Goal: Information Seeking & Learning: Learn about a topic

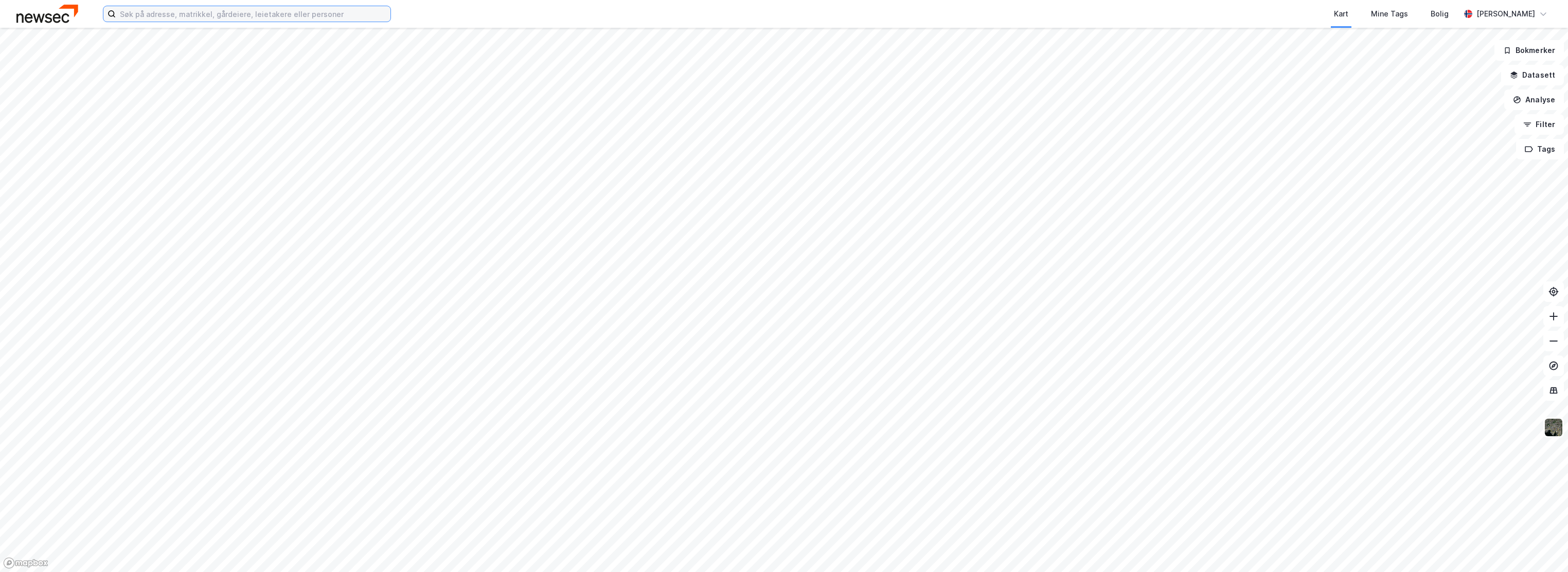
click at [237, 12] on input at bounding box center [253, 13] width 275 height 15
click at [195, 23] on div "Kart Mine Tags Bolig [PERSON_NAME]" at bounding box center [784, 14] width 1568 height 28
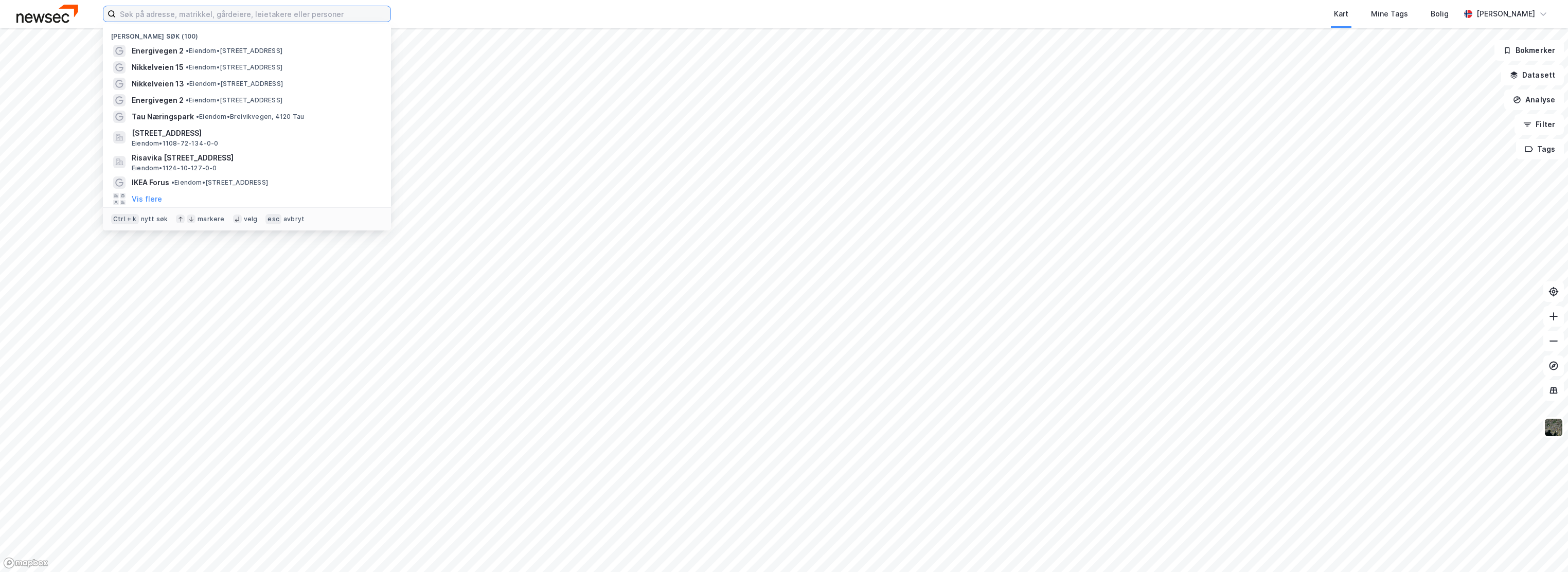
click at [191, 12] on input at bounding box center [253, 13] width 275 height 15
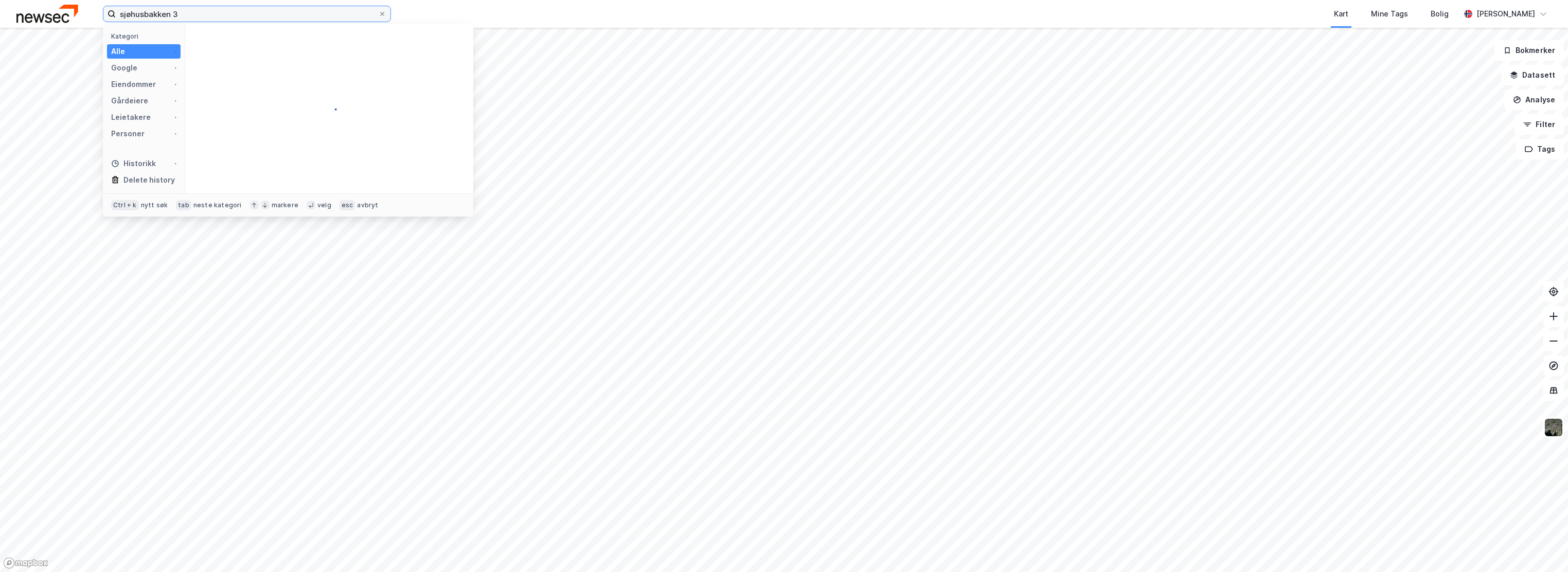
type input "sjøhusbakken 3"
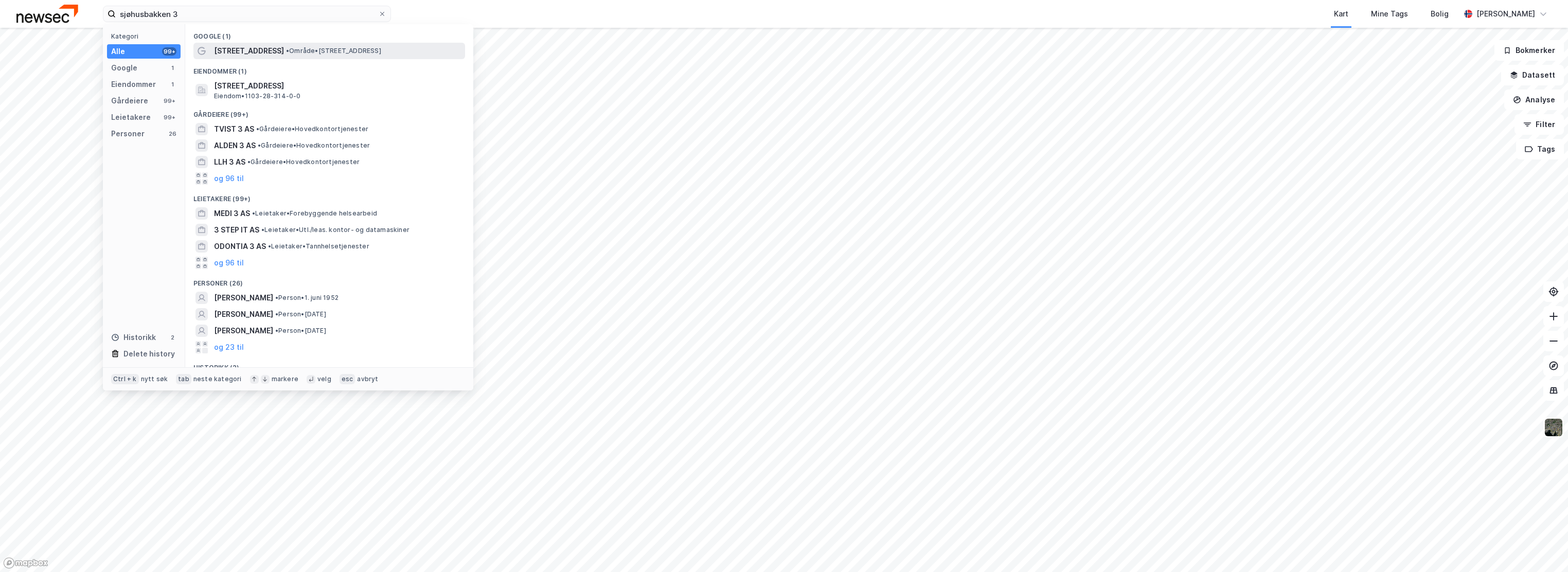
click at [257, 51] on span "[STREET_ADDRESS]" at bounding box center [249, 51] width 70 height 12
click at [186, 15] on input "sjøhusbakken 3" at bounding box center [247, 13] width 262 height 15
click at [231, 84] on span "[STREET_ADDRESS]" at bounding box center [338, 86] width 247 height 12
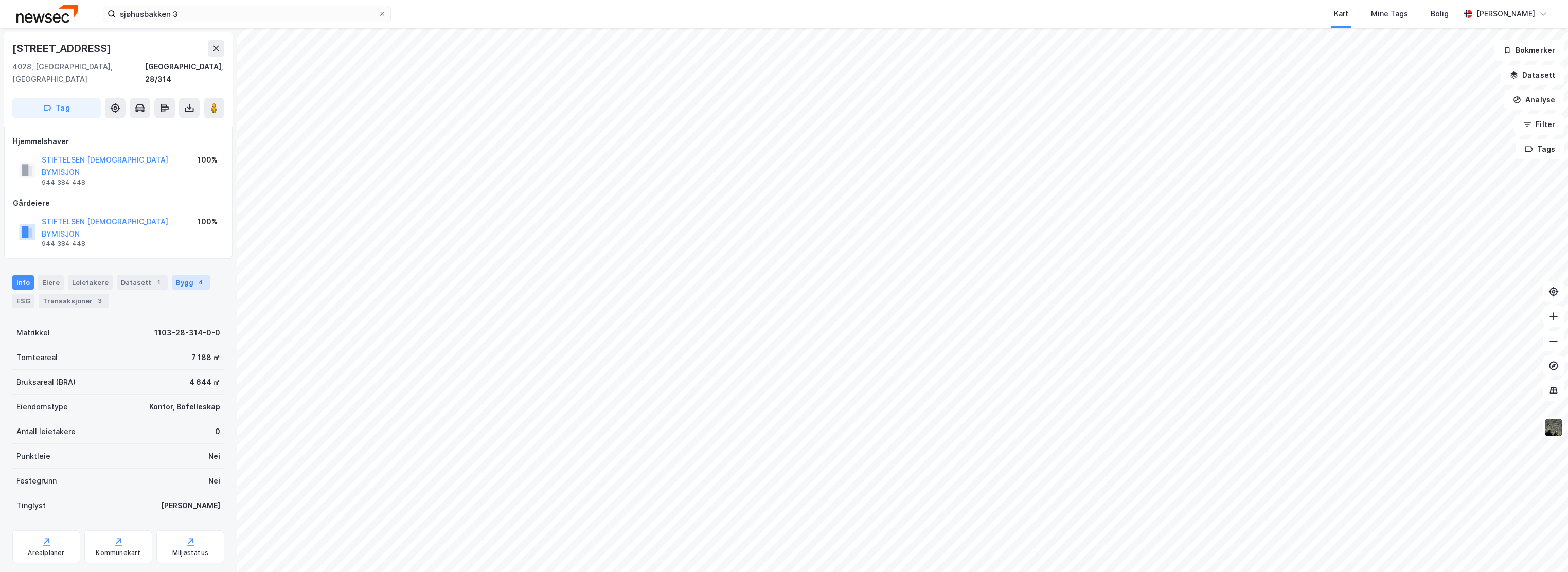
click at [175, 275] on div "Bygg 4" at bounding box center [191, 282] width 38 height 15
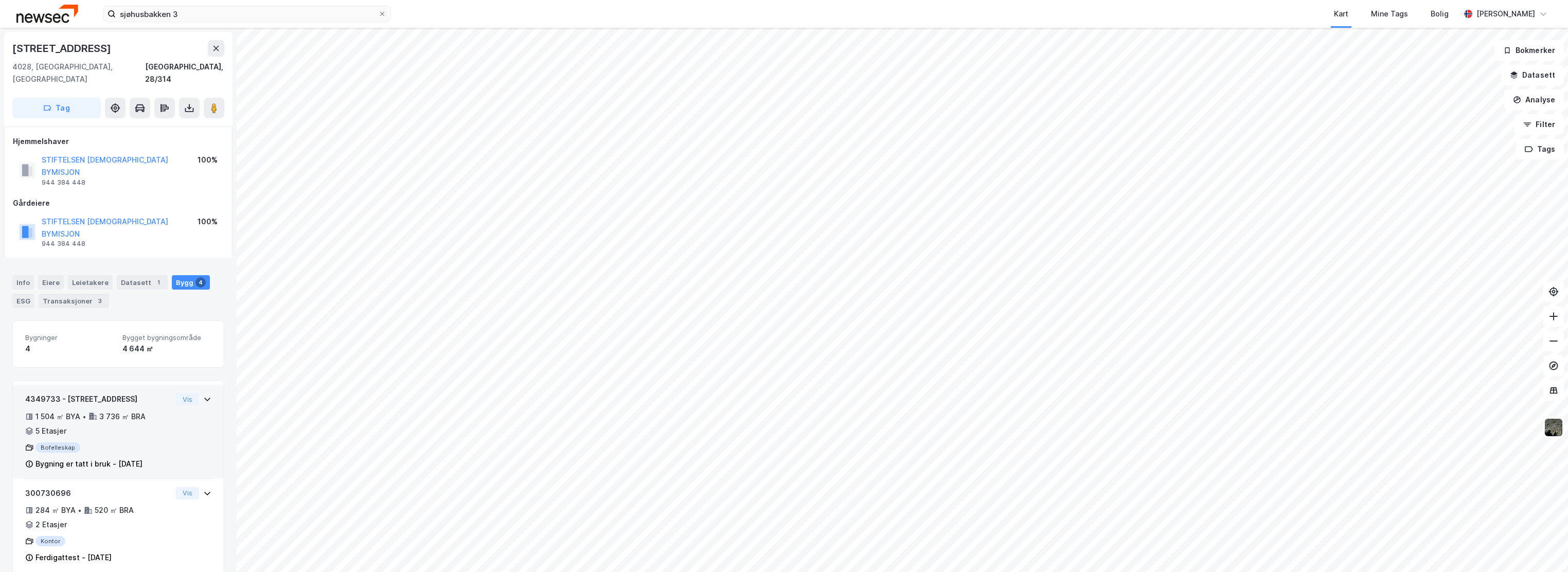
click at [154, 393] on div "4349733 - [STREET_ADDRESS]" at bounding box center [98, 399] width 147 height 12
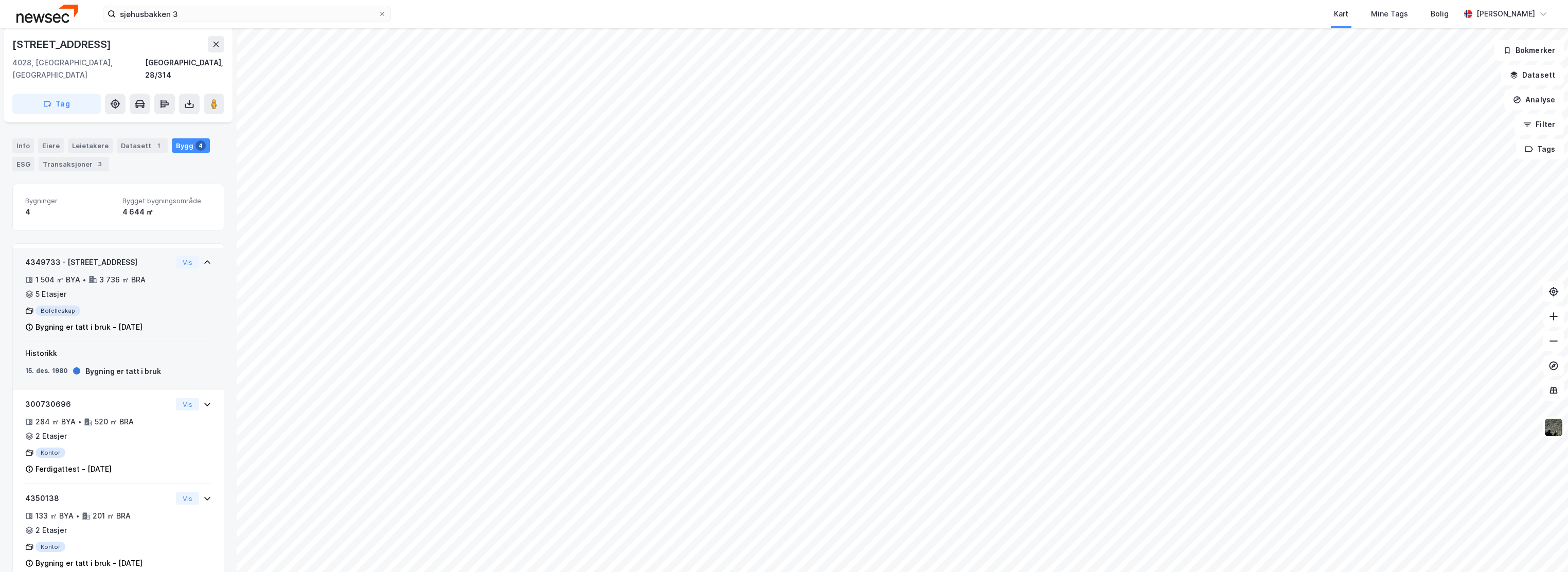
scroll to position [68, 0]
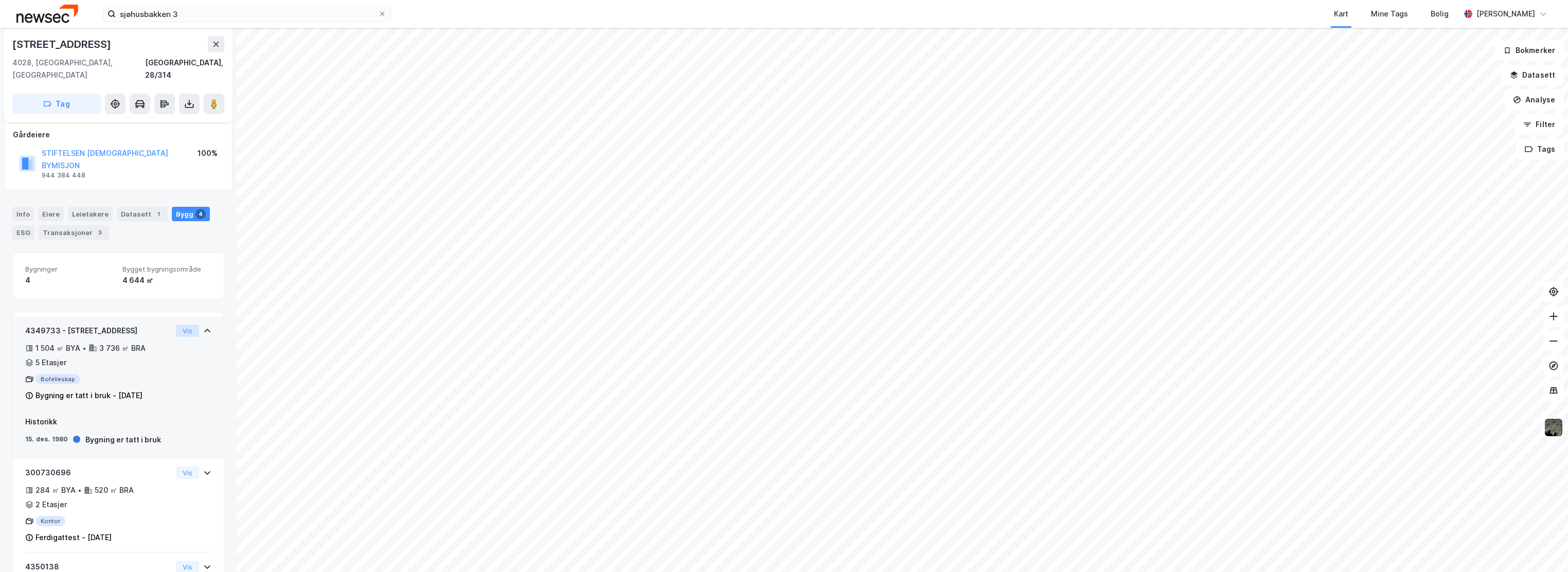
click at [182, 324] on button "Vis" at bounding box center [187, 330] width 23 height 12
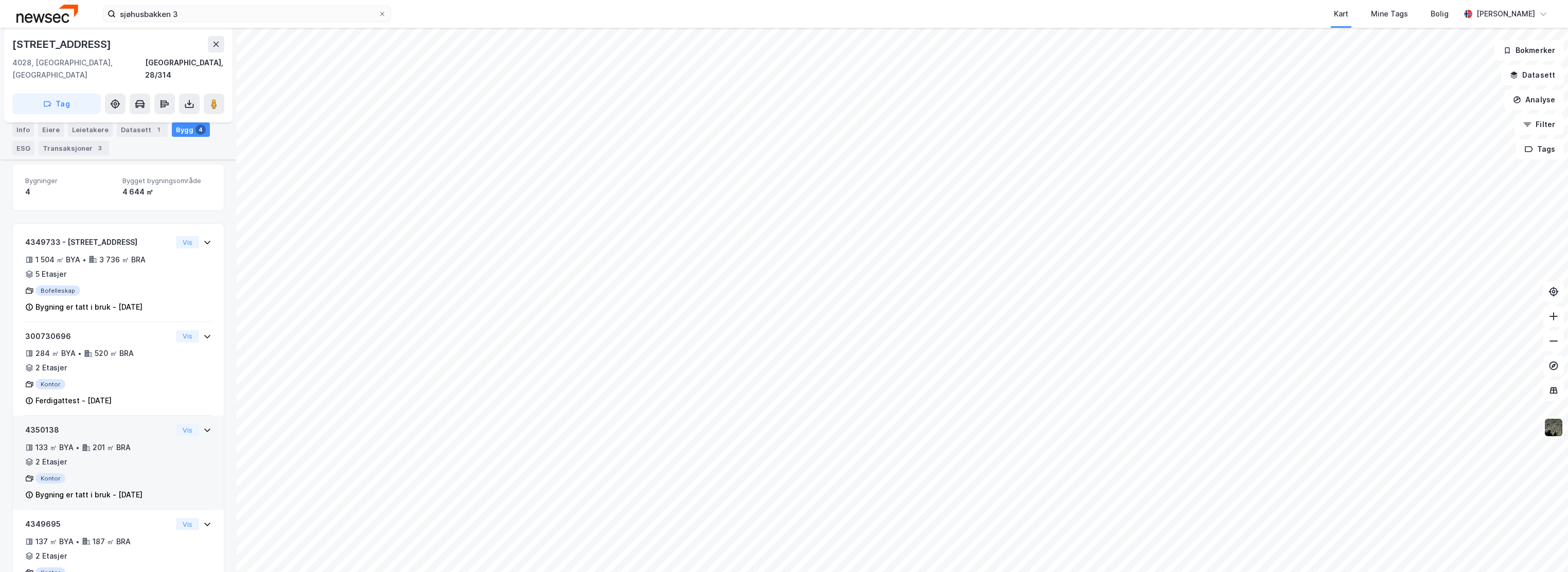
scroll to position [168, 0]
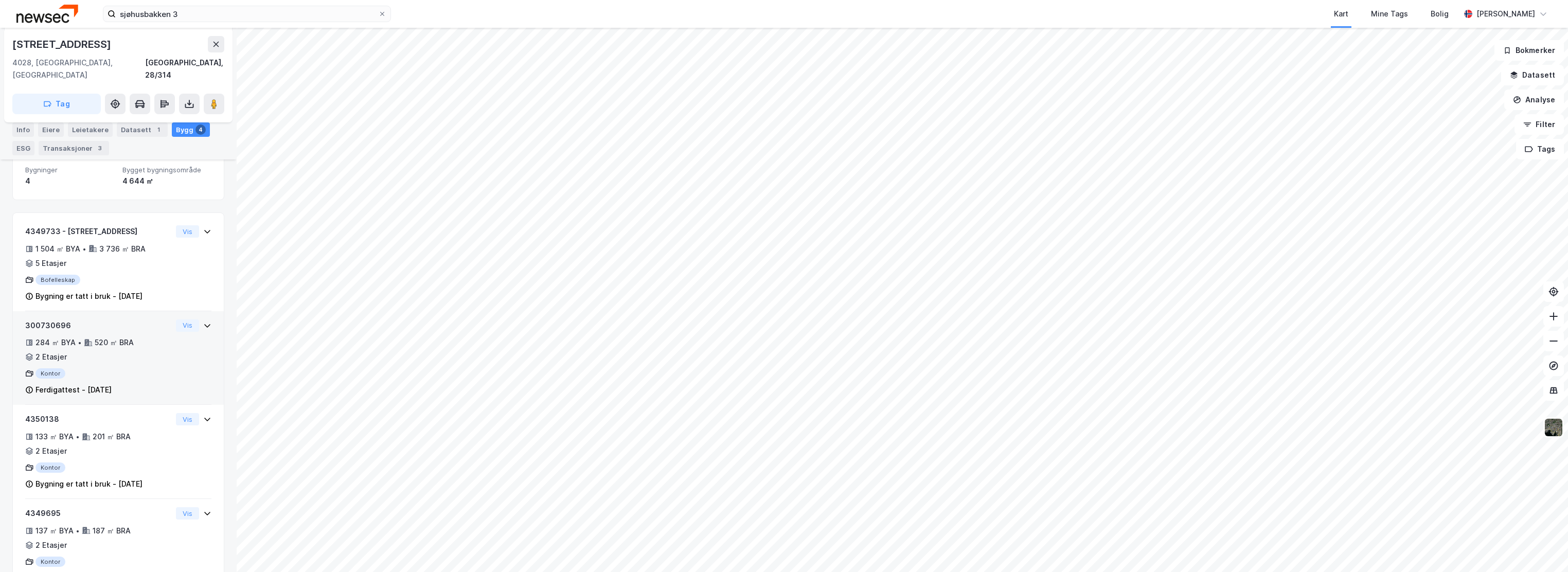
click at [127, 319] on div "300730696 284 ㎡ BYA • 520 ㎡ BRA • 2 Etasjer Kontor Ferdigattest - [DATE]" at bounding box center [98, 358] width 147 height 77
click at [182, 319] on button "Vis" at bounding box center [187, 326] width 23 height 12
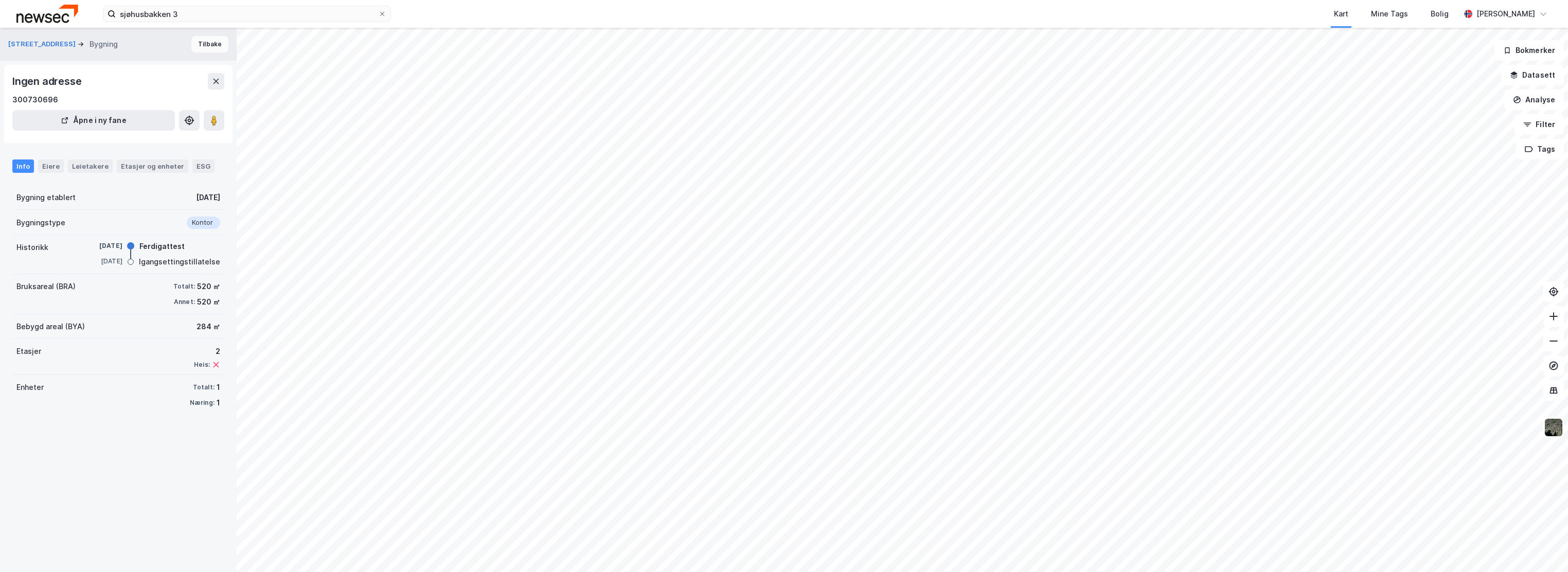
click at [202, 47] on button "Tilbake" at bounding box center [209, 44] width 37 height 16
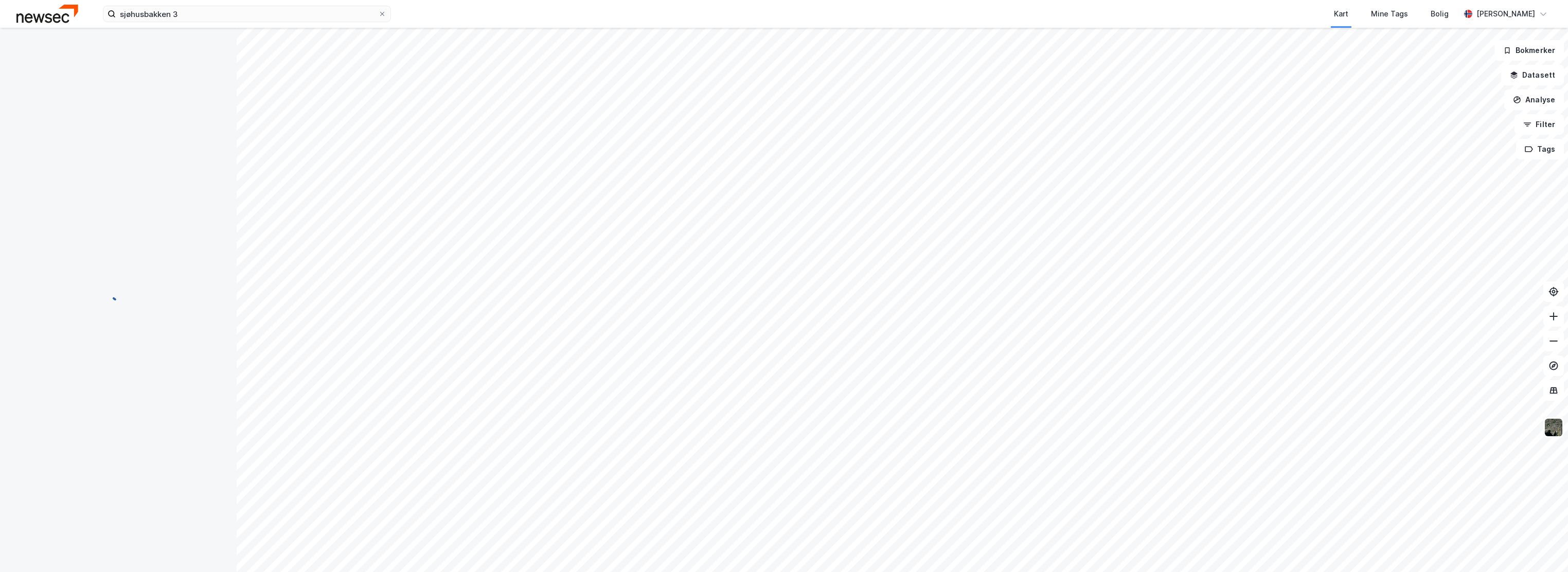
scroll to position [168, 0]
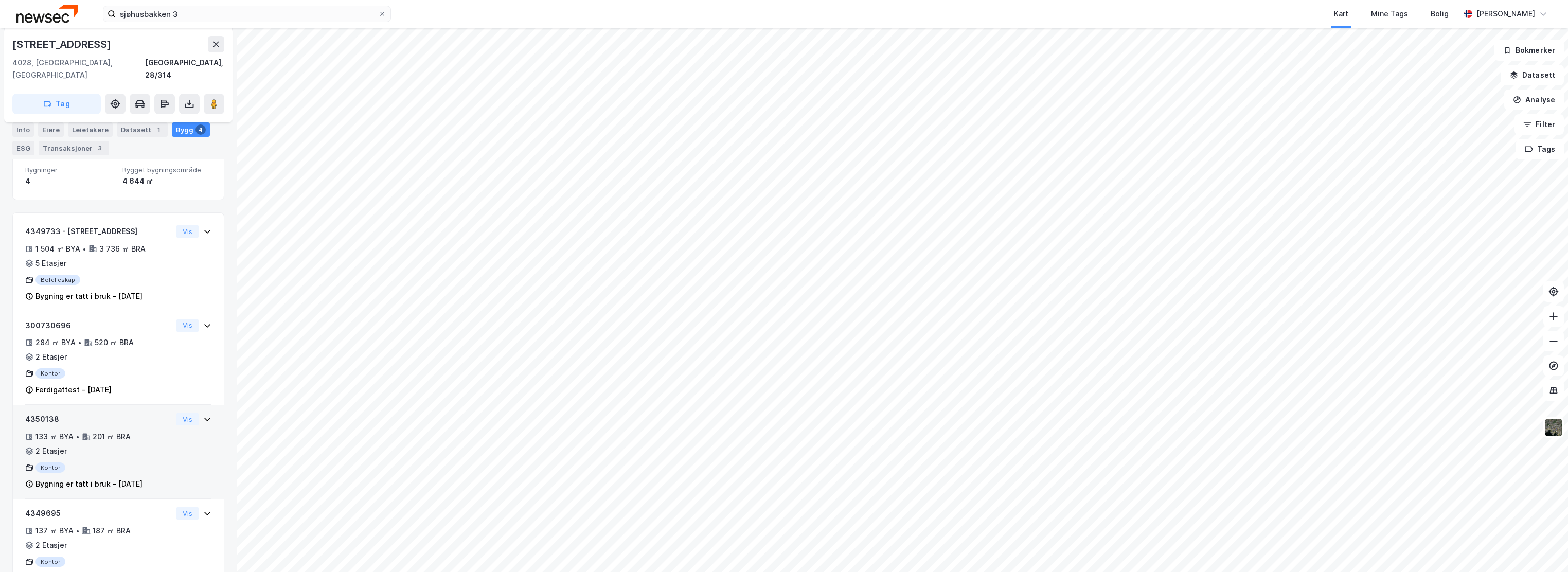
click at [131, 413] on div "4350138 133 ㎡ BYA • 201 ㎡ BRA • 2 Etasjer Kontor Bygning er tatt i bruk - [DATE]" at bounding box center [98, 452] width 147 height 77
click at [176, 413] on button "Vis" at bounding box center [187, 419] width 23 height 12
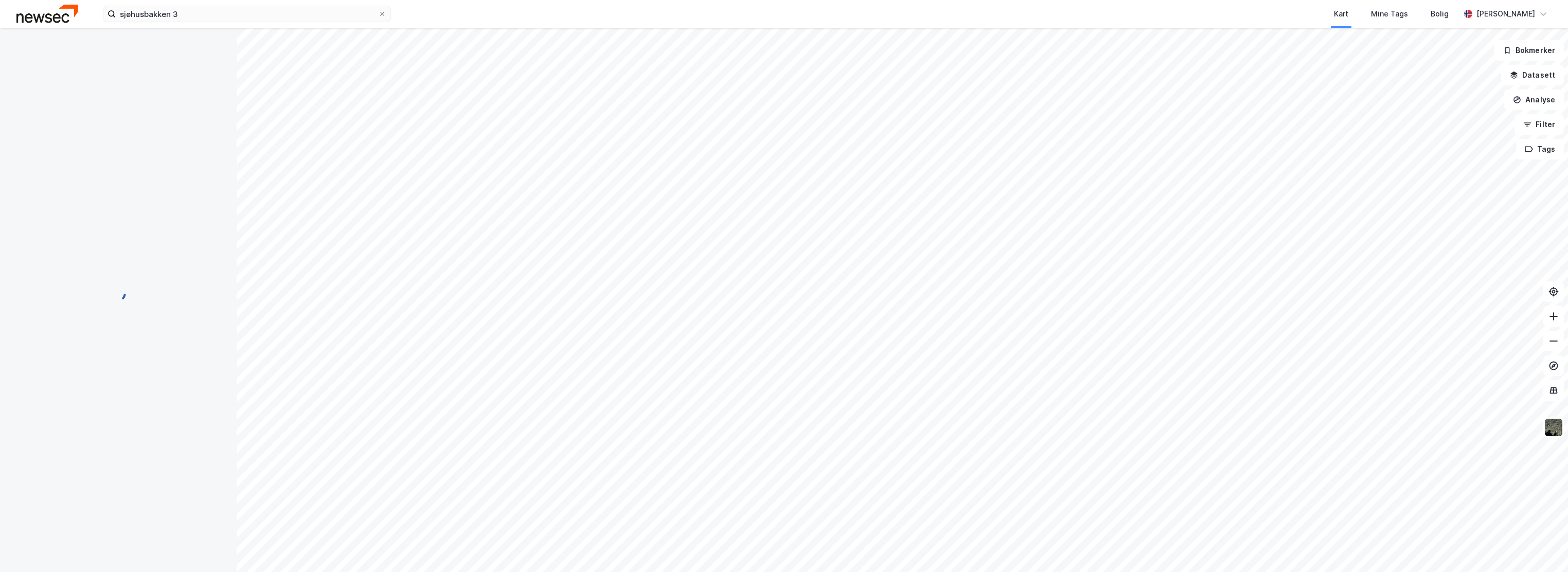
scroll to position [168, 0]
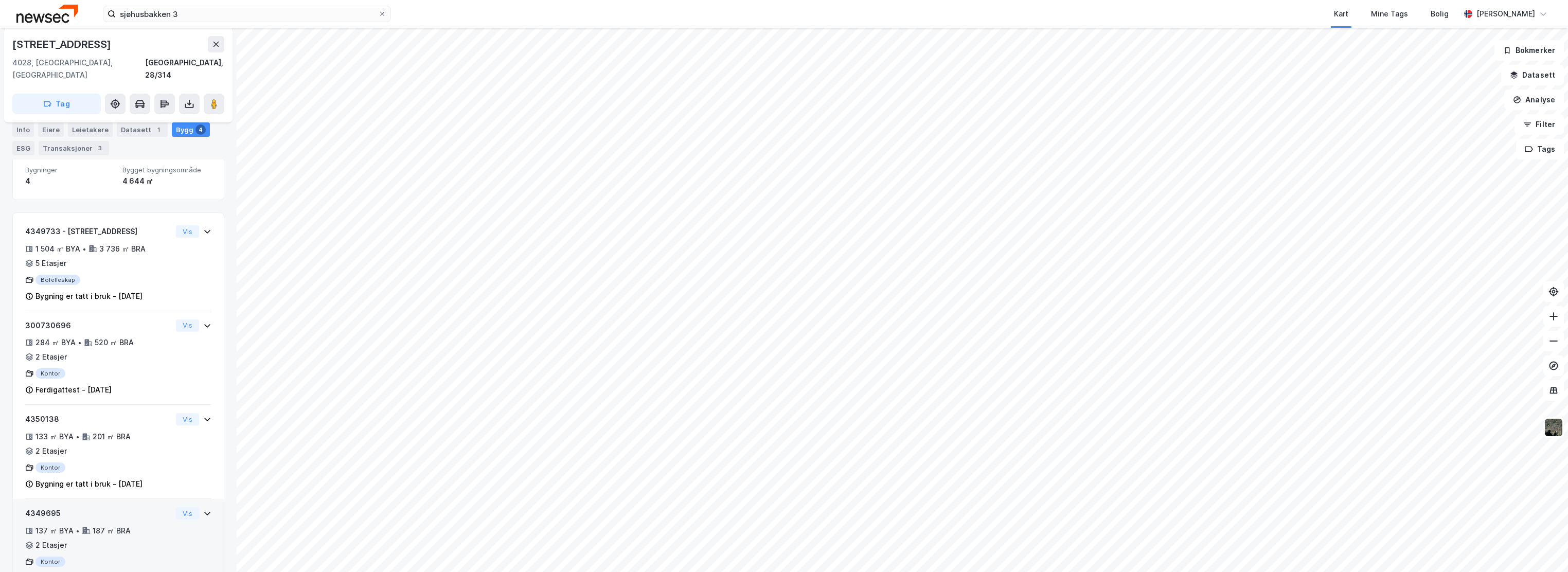
click at [128, 525] on div "187 ㎡ BRA" at bounding box center [111, 531] width 38 height 12
click at [177, 507] on button "Vis" at bounding box center [187, 513] width 23 height 12
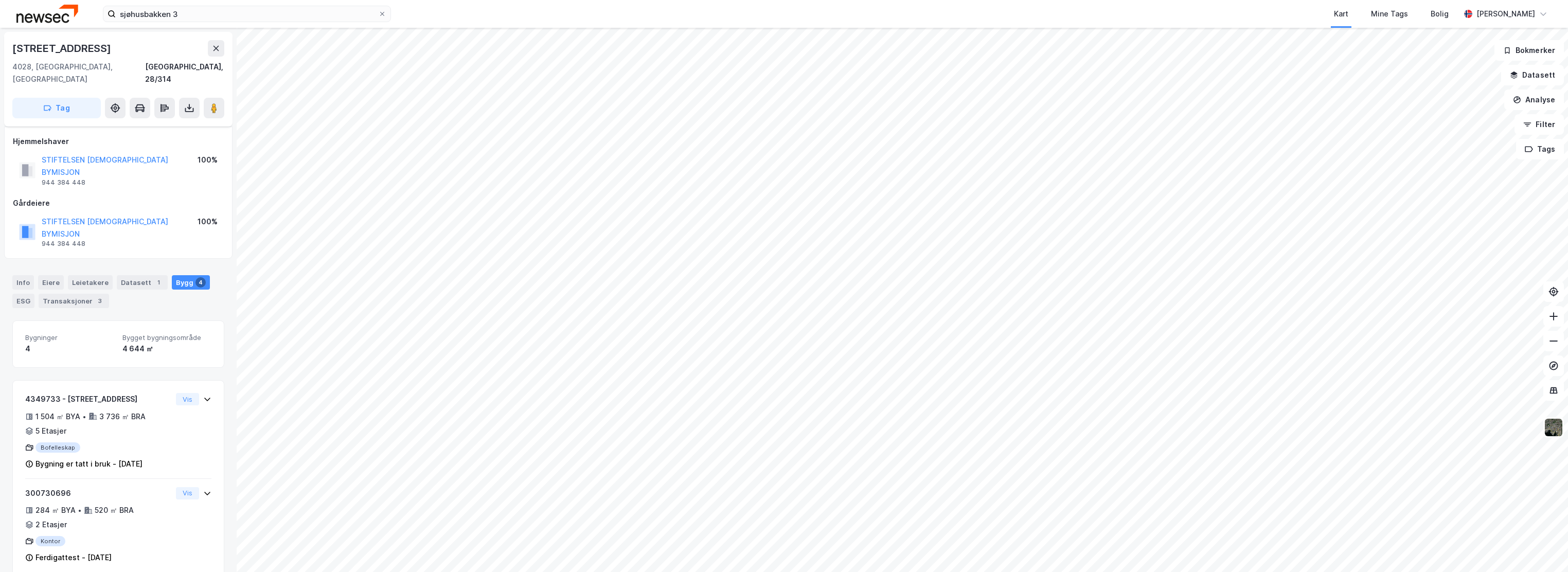
scroll to position [168, 0]
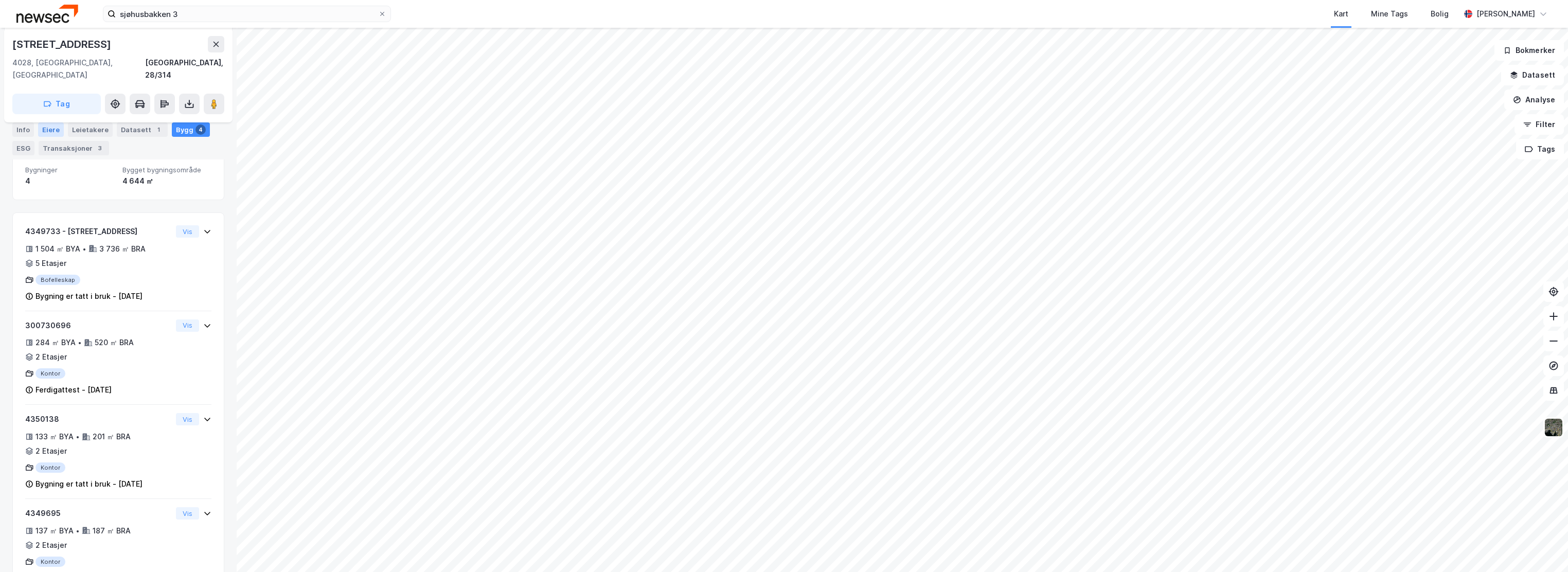
click at [53, 132] on div "Eiere" at bounding box center [51, 130] width 26 height 15
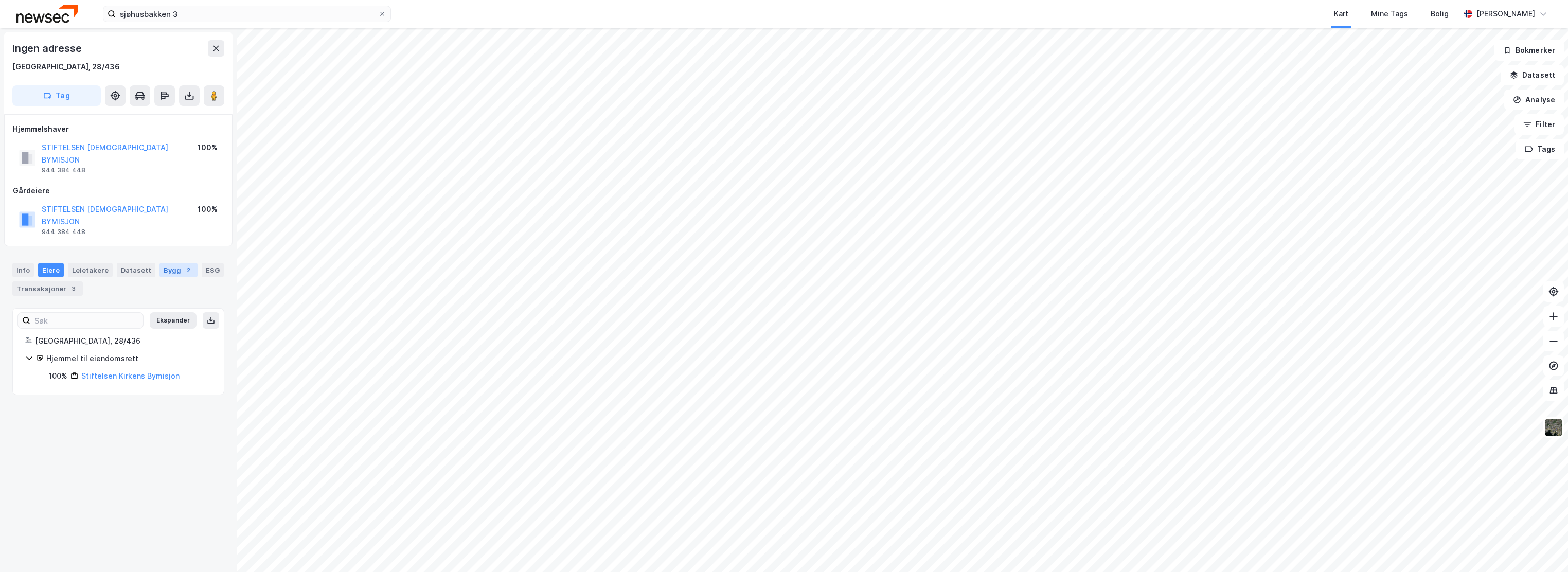
click at [165, 263] on div "Bygg 2" at bounding box center [178, 270] width 38 height 15
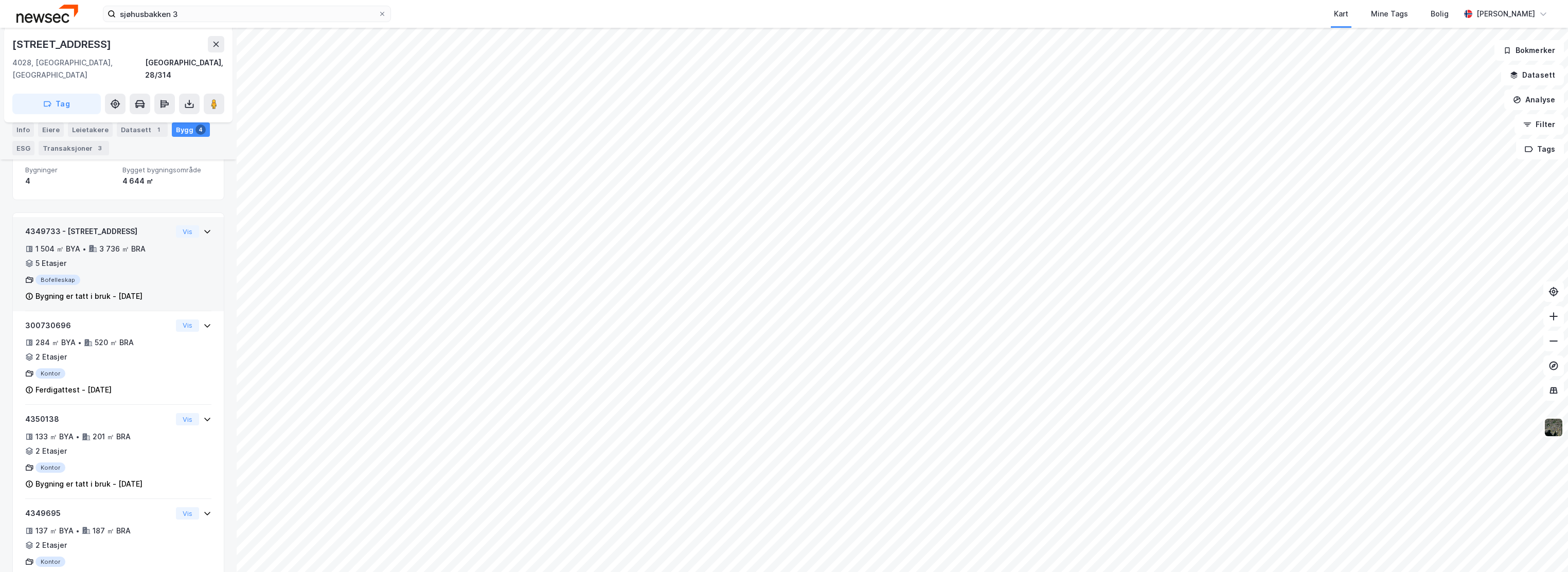
scroll to position [95, 0]
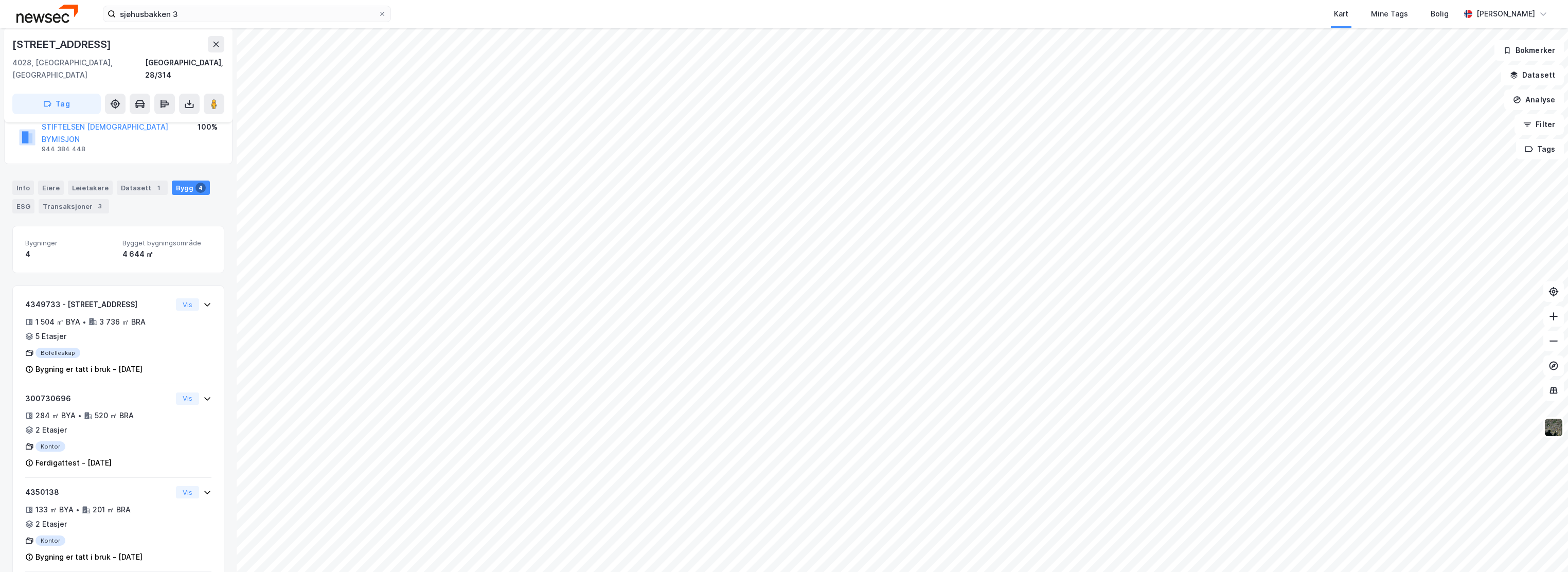
click at [12, 168] on div "Info [PERSON_NAME] Datasett 1 Bygg 4 ESG Transaksjoner 3" at bounding box center [118, 192] width 237 height 49
click at [18, 181] on div "Info" at bounding box center [23, 188] width 21 height 15
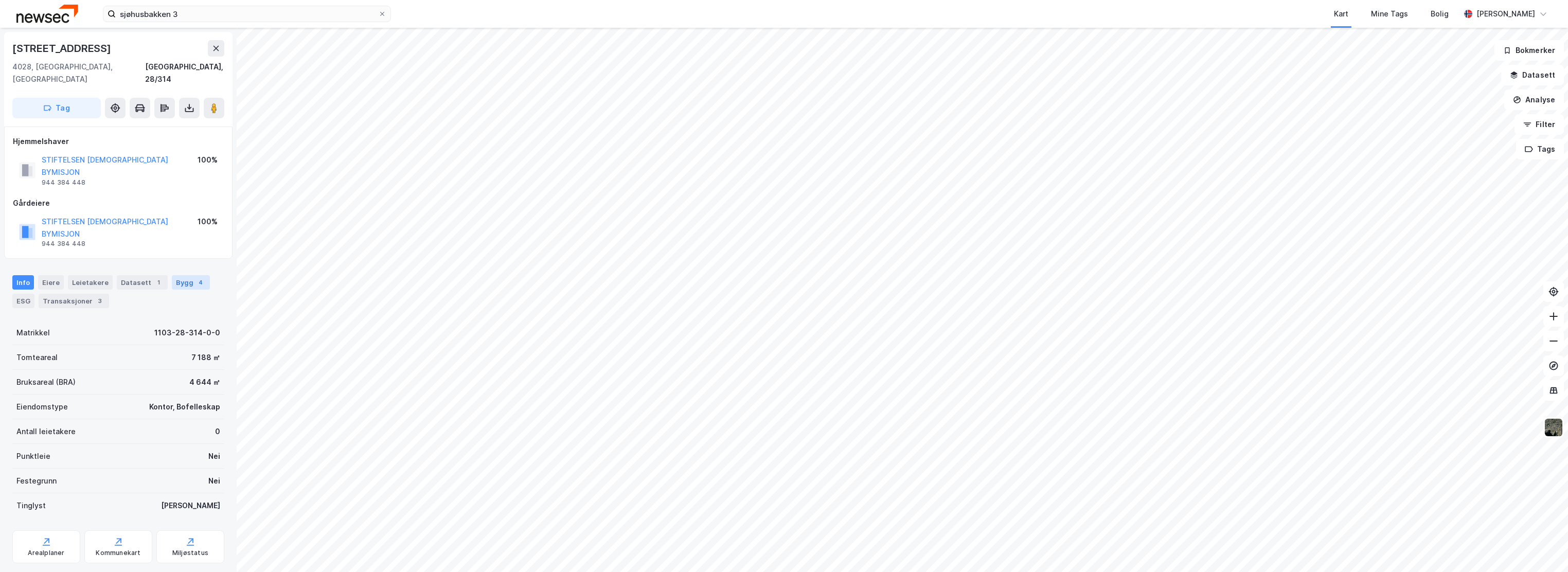
click at [176, 275] on div "Bygg 4" at bounding box center [191, 282] width 38 height 15
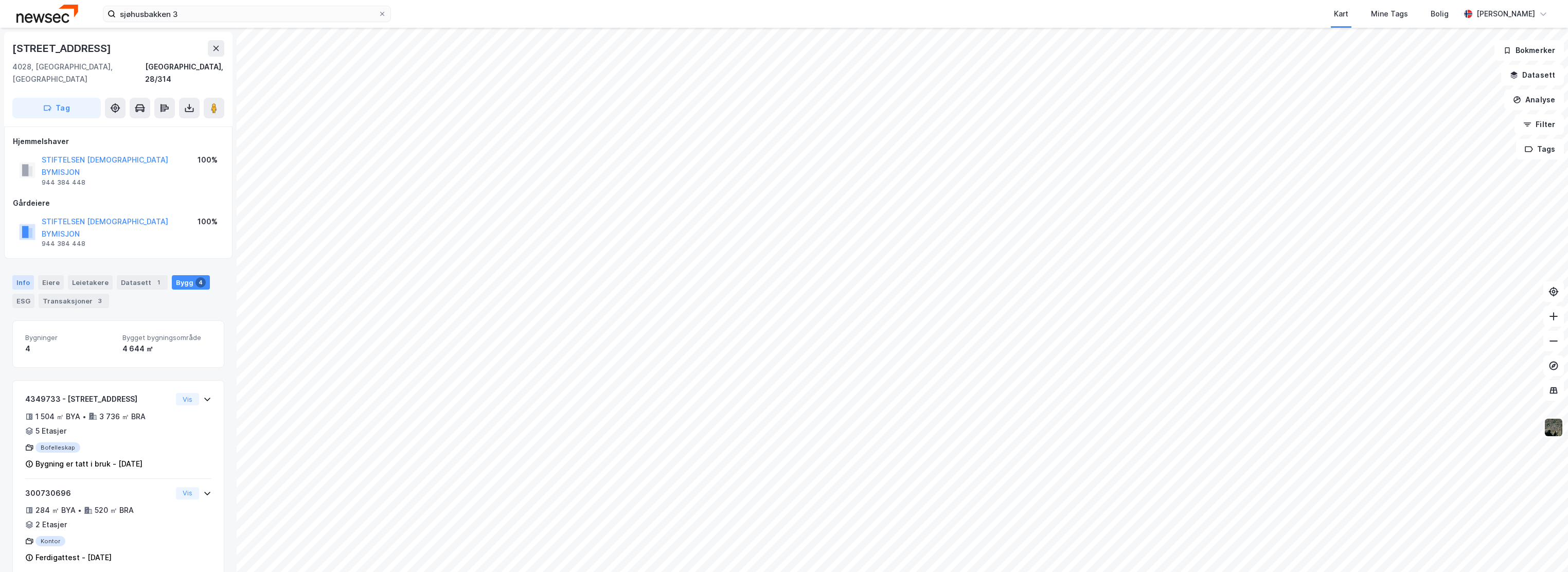
click at [29, 275] on div "Info" at bounding box center [23, 282] width 21 height 15
